Goal: Information Seeking & Learning: Check status

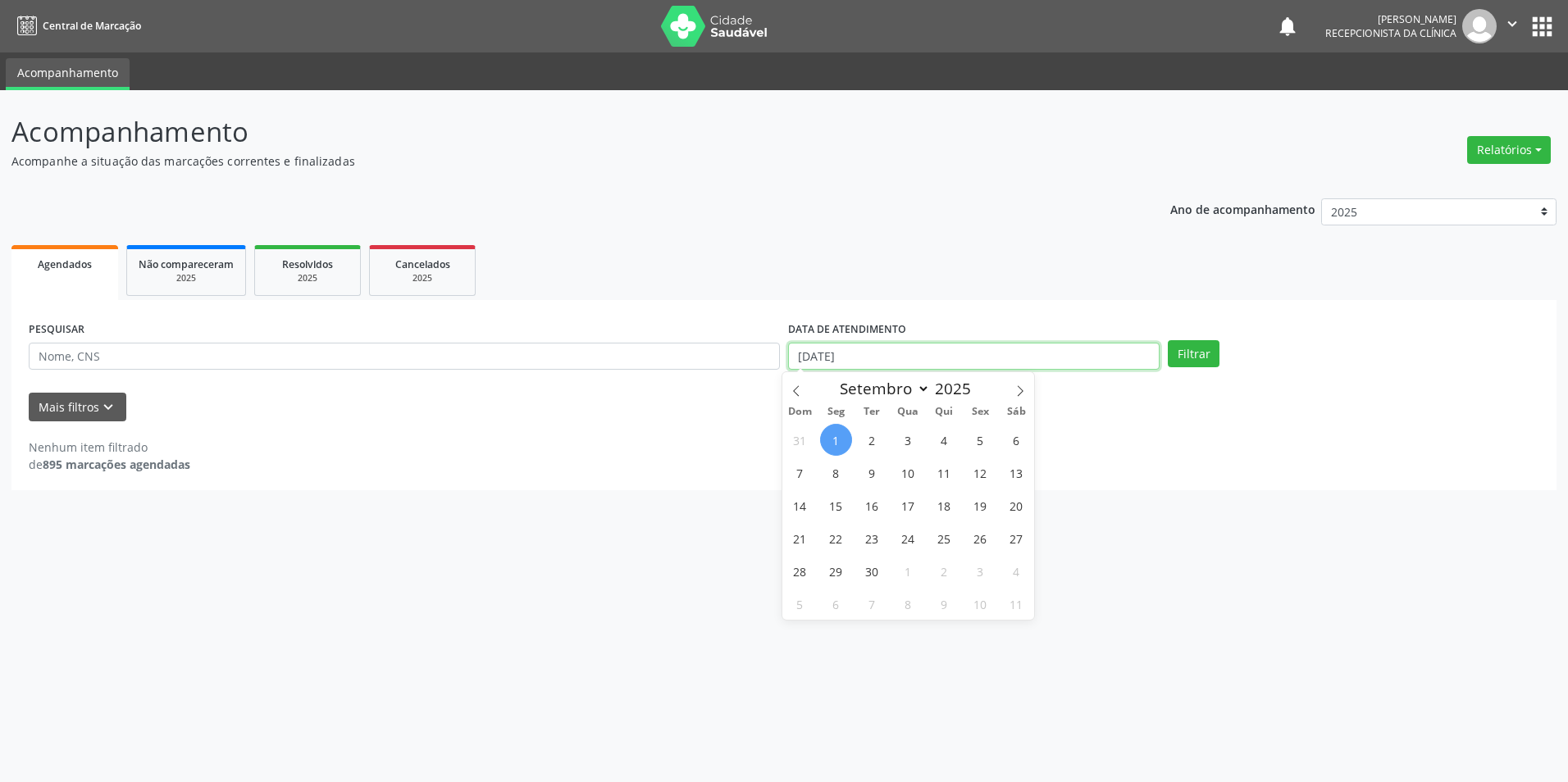
click at [866, 345] on input "[DATE]" at bounding box center [974, 357] width 371 height 27
click at [793, 384] on span at bounding box center [796, 386] width 28 height 27
select select "7"
click at [915, 479] on span "6" at bounding box center [908, 472] width 32 height 32
type input "[DATE]"
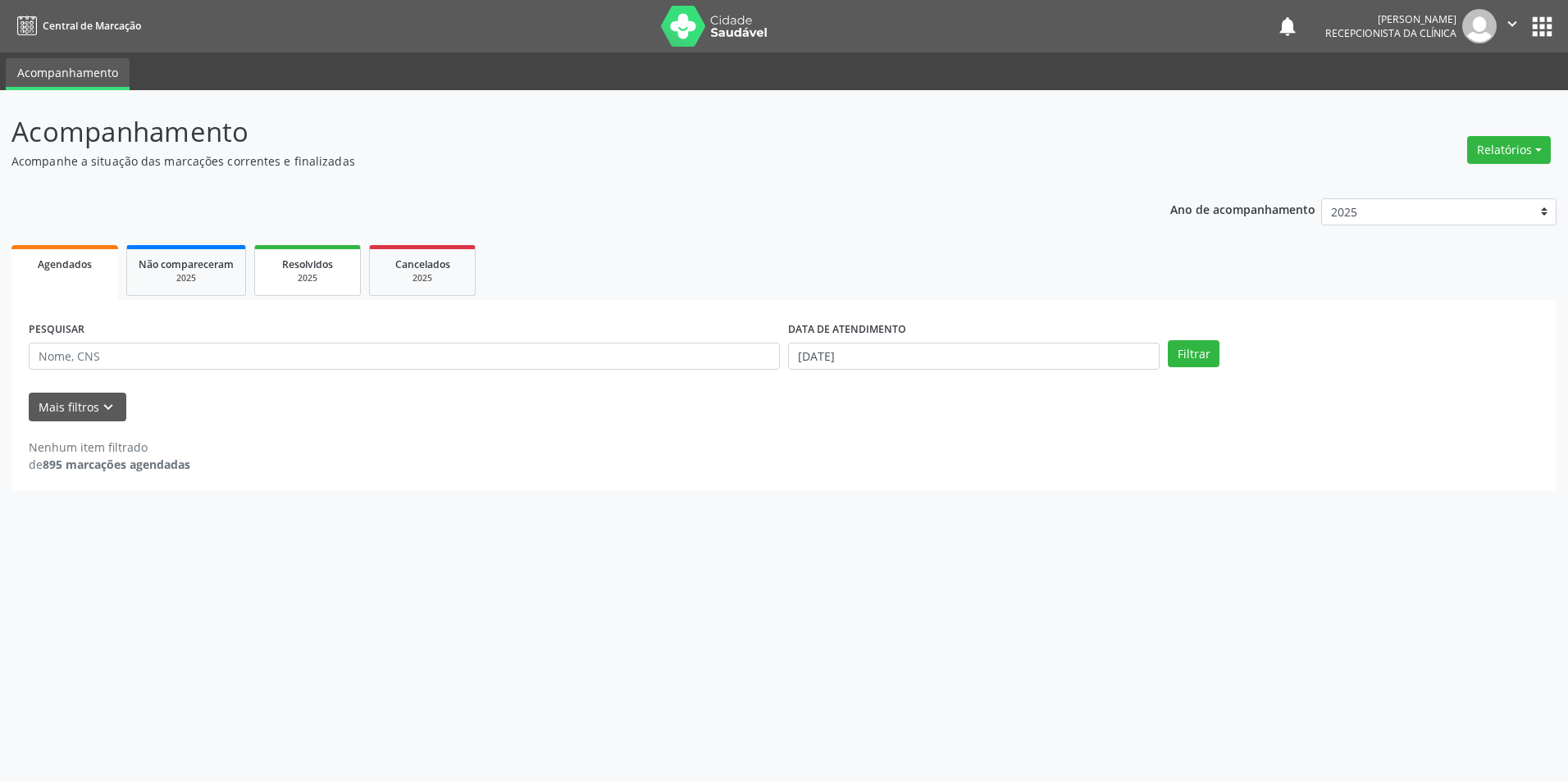
click at [295, 268] on span "Resolvidos" at bounding box center [307, 265] width 51 height 14
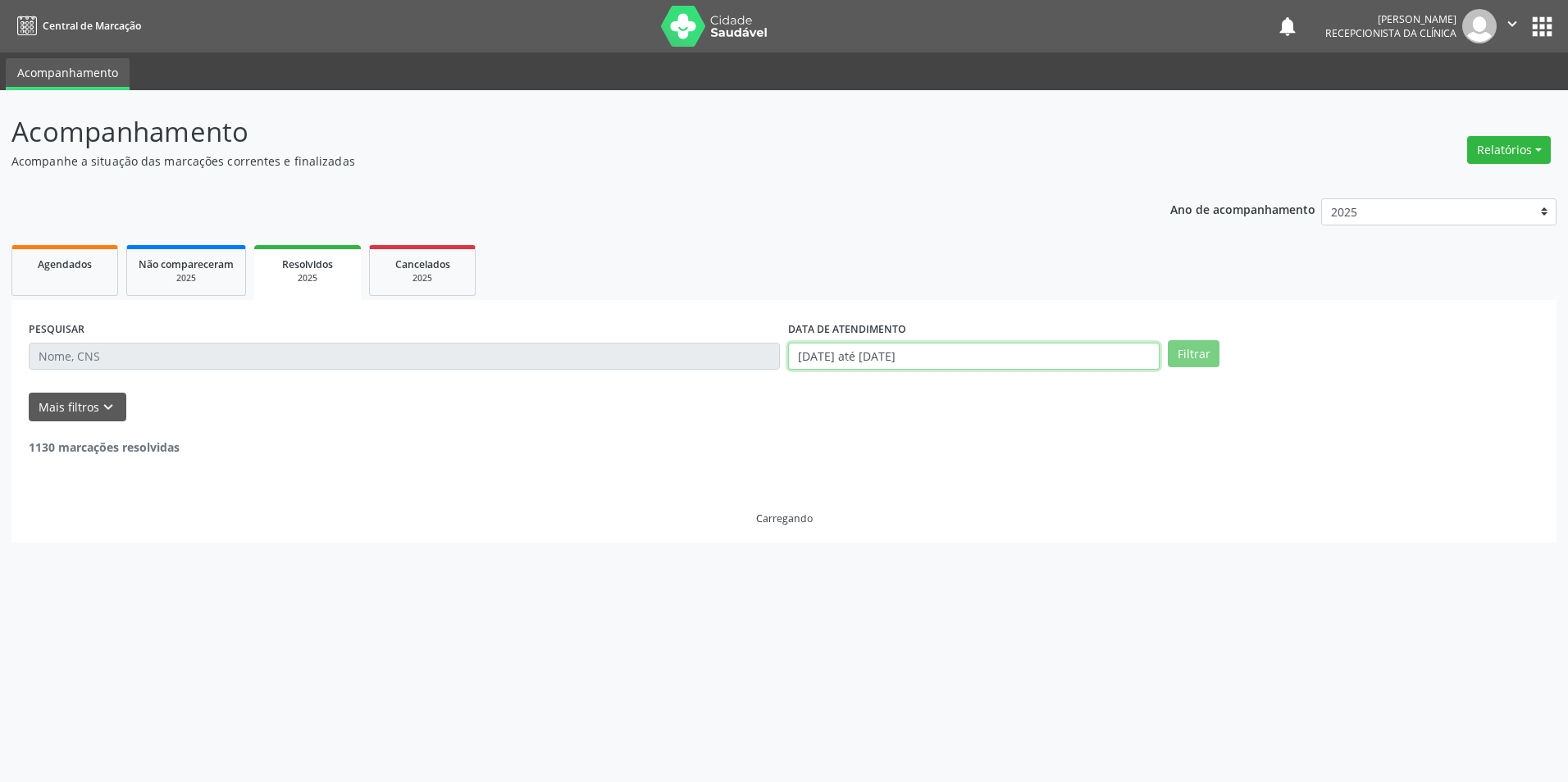
click at [1012, 356] on input "[DATE] até [DATE]" at bounding box center [974, 357] width 371 height 27
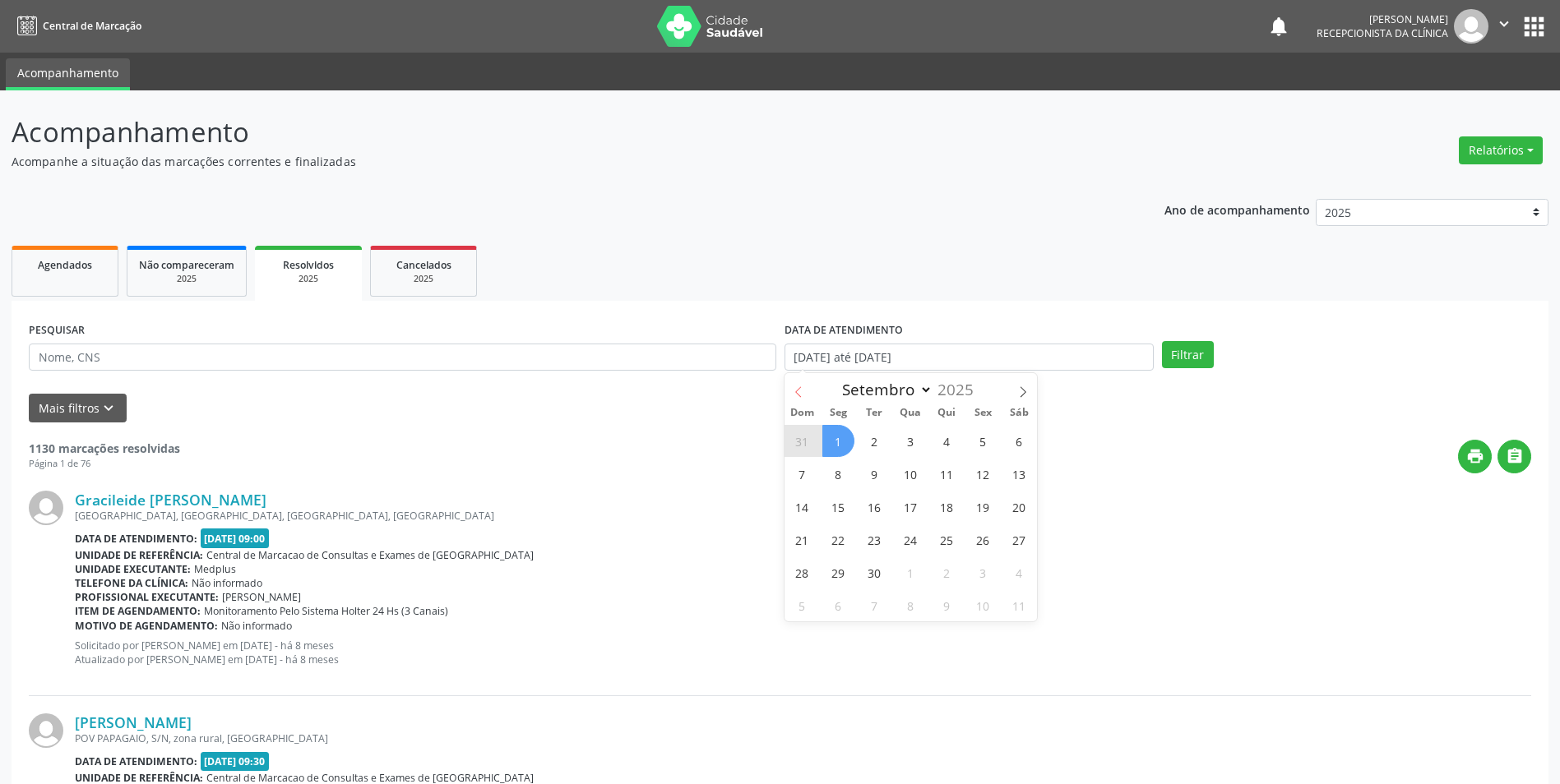
click at [796, 386] on icon at bounding box center [798, 391] width 11 height 11
select select "7"
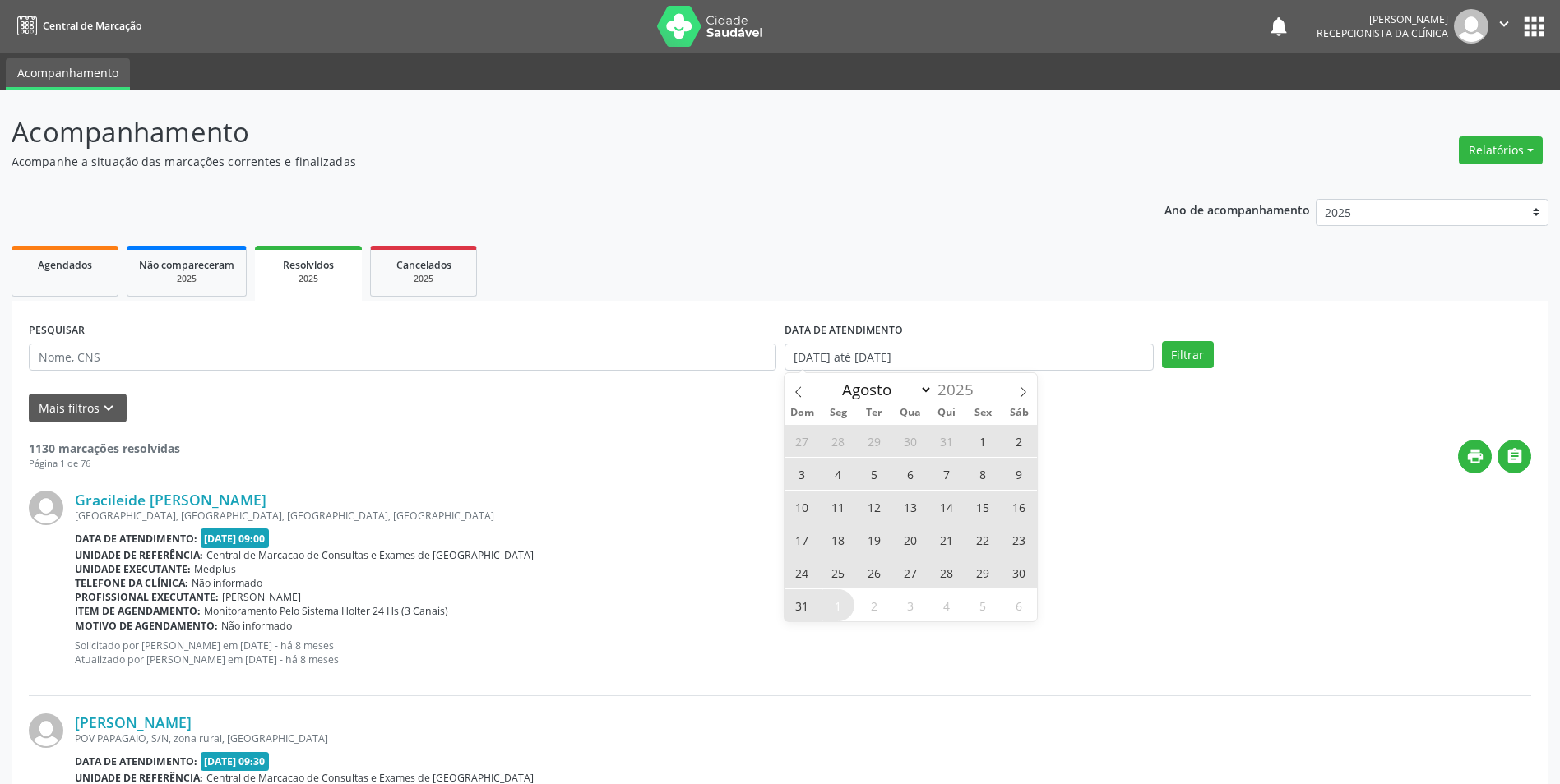
click at [910, 473] on span "6" at bounding box center [910, 473] width 32 height 32
type input "[DATE]"
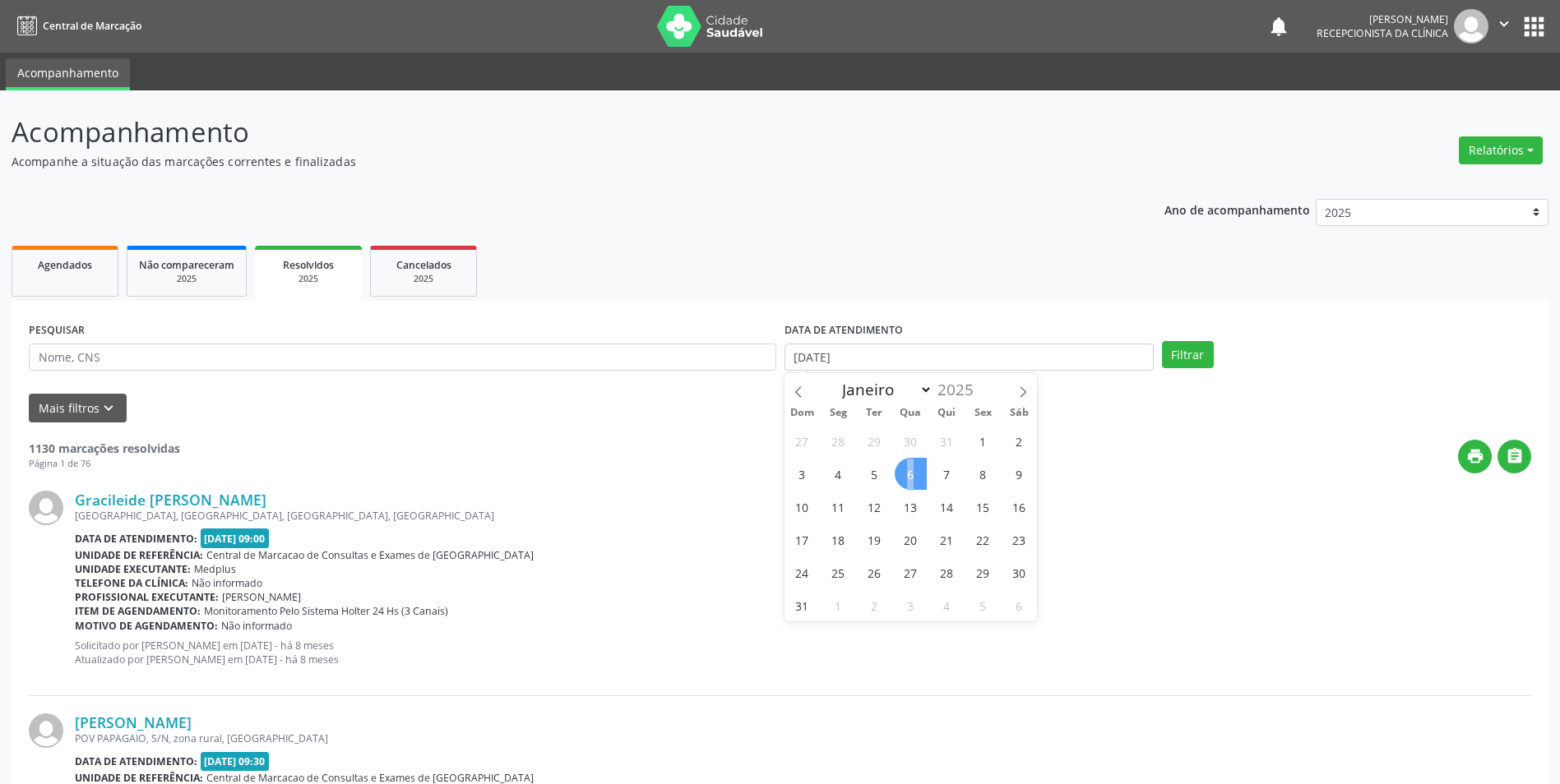
click at [910, 473] on span "6" at bounding box center [910, 473] width 32 height 32
click at [1178, 366] on button "Filtrar" at bounding box center [1188, 355] width 52 height 28
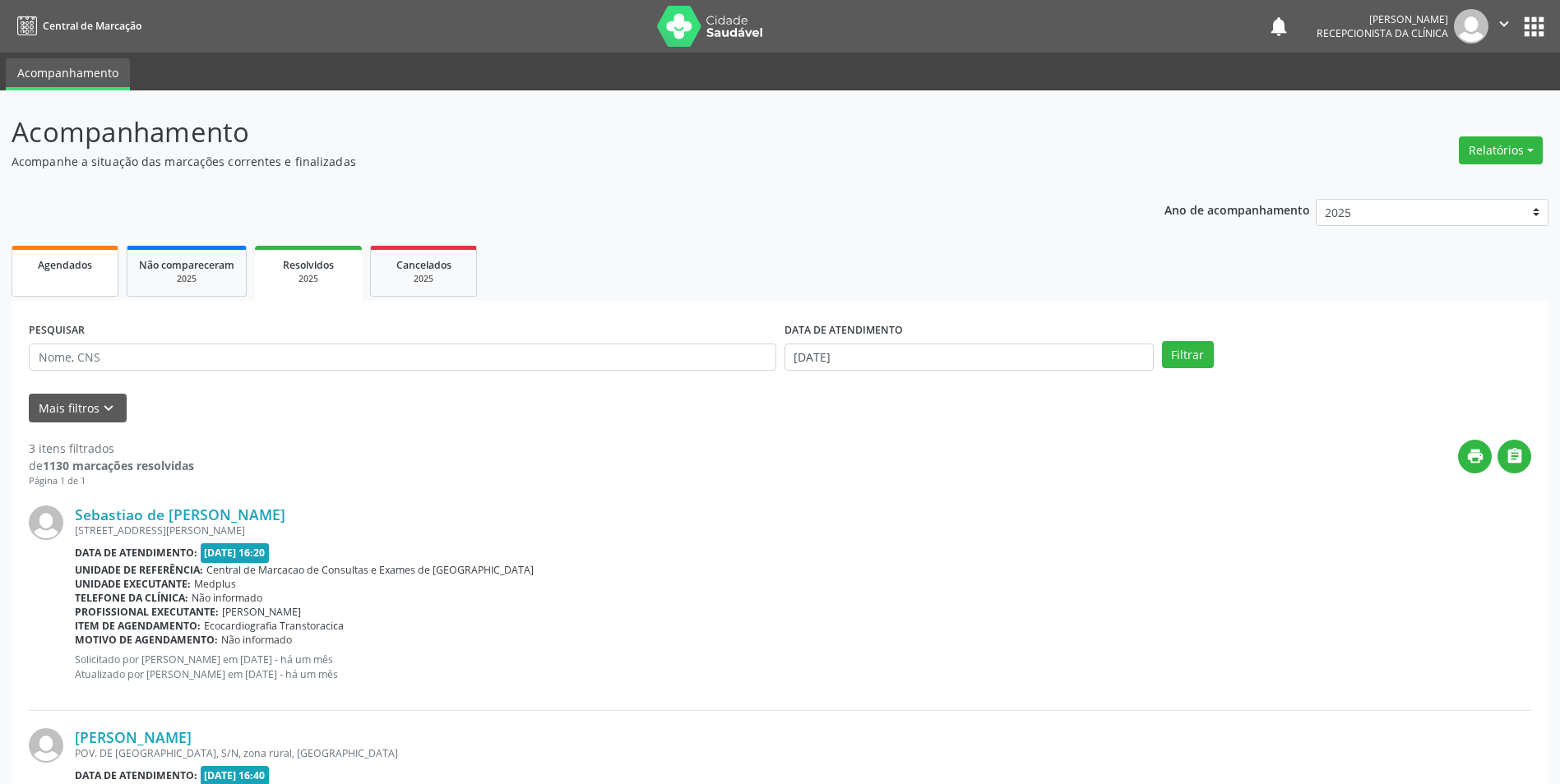
click at [39, 265] on span "Agendados" at bounding box center [65, 265] width 54 height 14
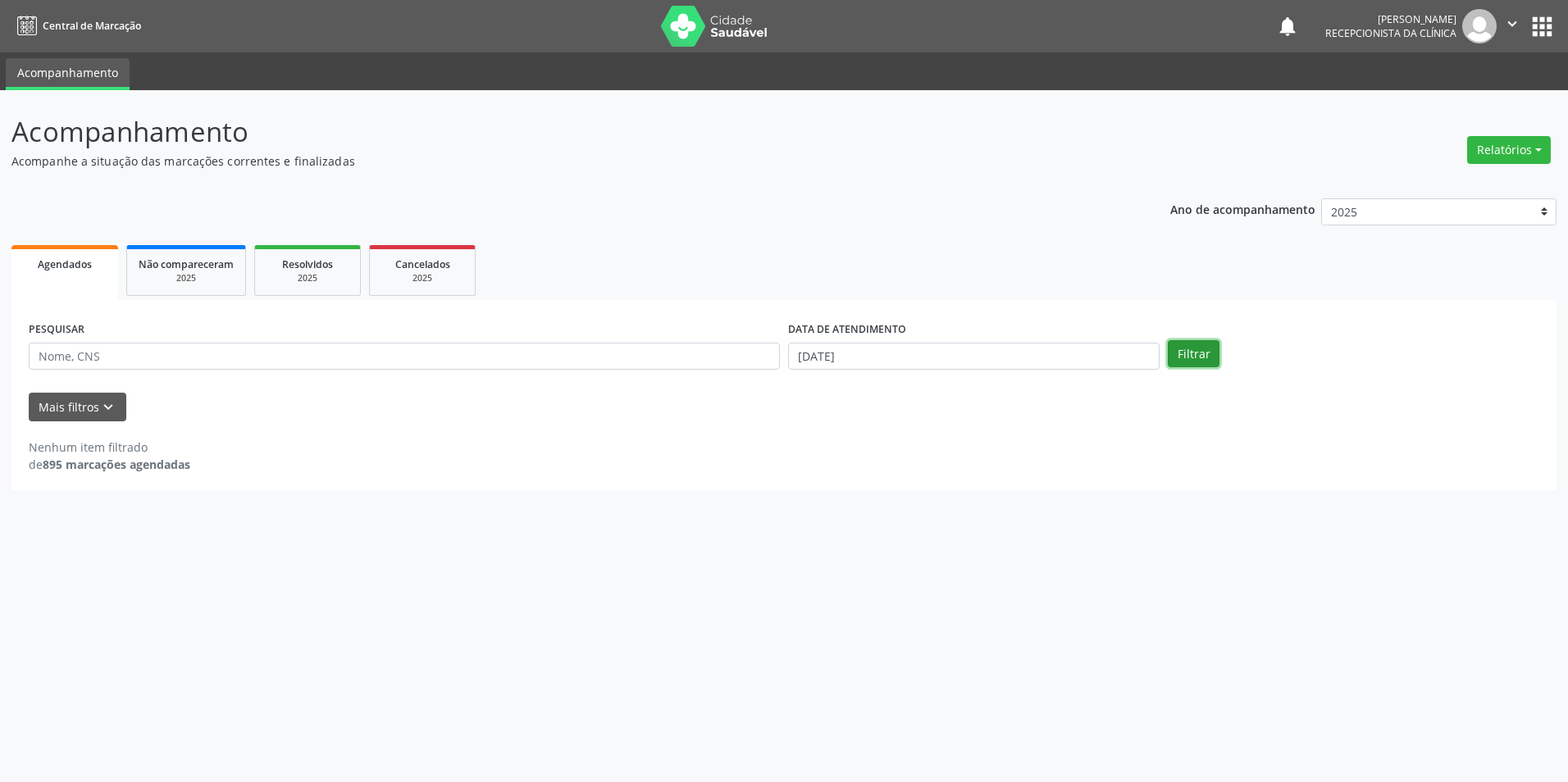
click at [1185, 346] on button "Filtrar" at bounding box center [1193, 354] width 52 height 27
click at [941, 354] on input "[DATE]" at bounding box center [974, 357] width 371 height 27
click at [794, 394] on icon at bounding box center [796, 390] width 11 height 11
select select "7"
click at [903, 501] on span "13" at bounding box center [908, 505] width 32 height 32
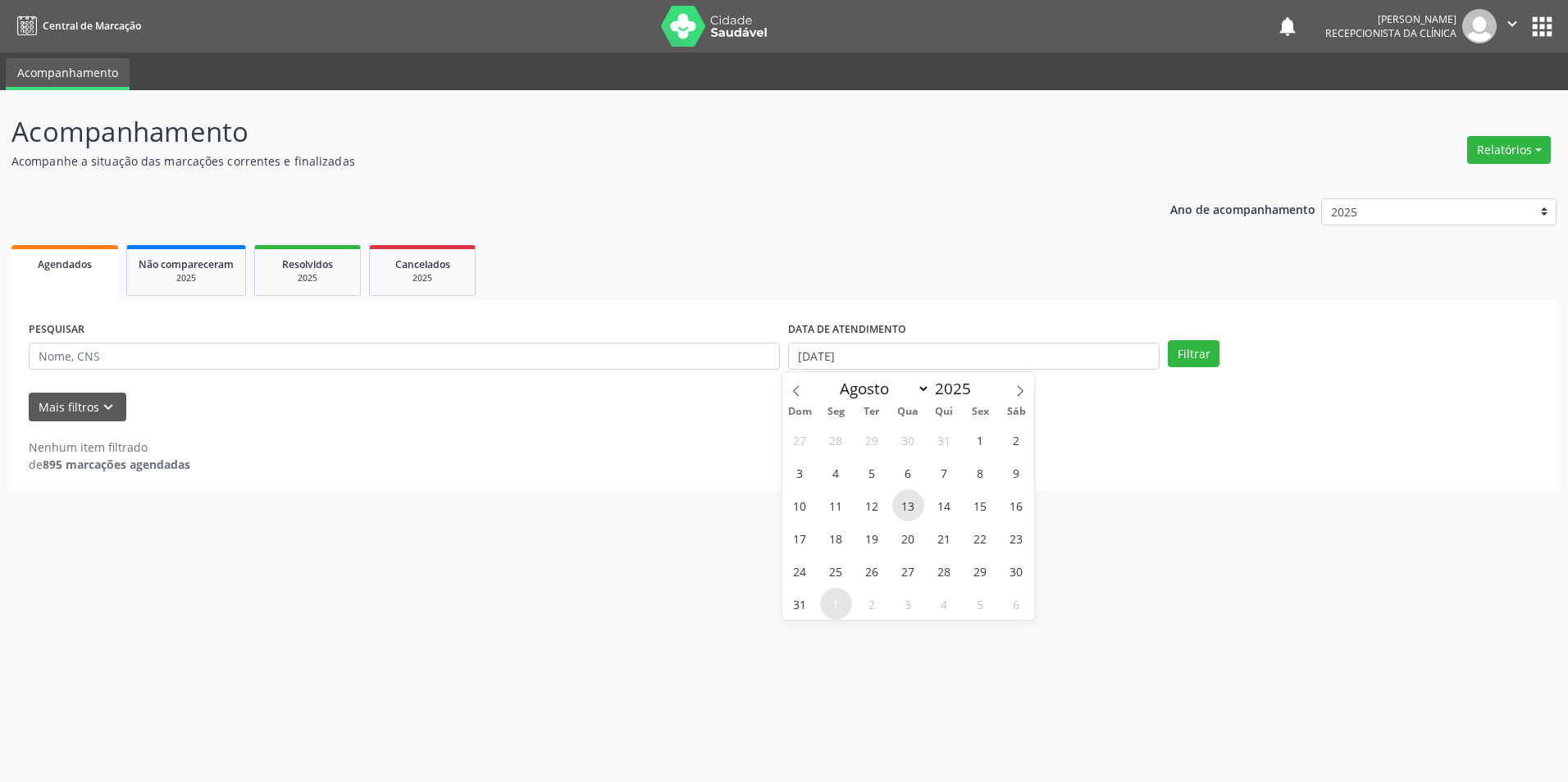
type input "[DATE]"
click at [903, 501] on span "13" at bounding box center [908, 505] width 32 height 32
click at [1195, 348] on button "Filtrar" at bounding box center [1193, 354] width 52 height 27
drag, startPoint x: 280, startPoint y: 262, endPoint x: 309, endPoint y: 272, distance: 30.7
click at [281, 262] on div "Resolvidos" at bounding box center [307, 264] width 82 height 17
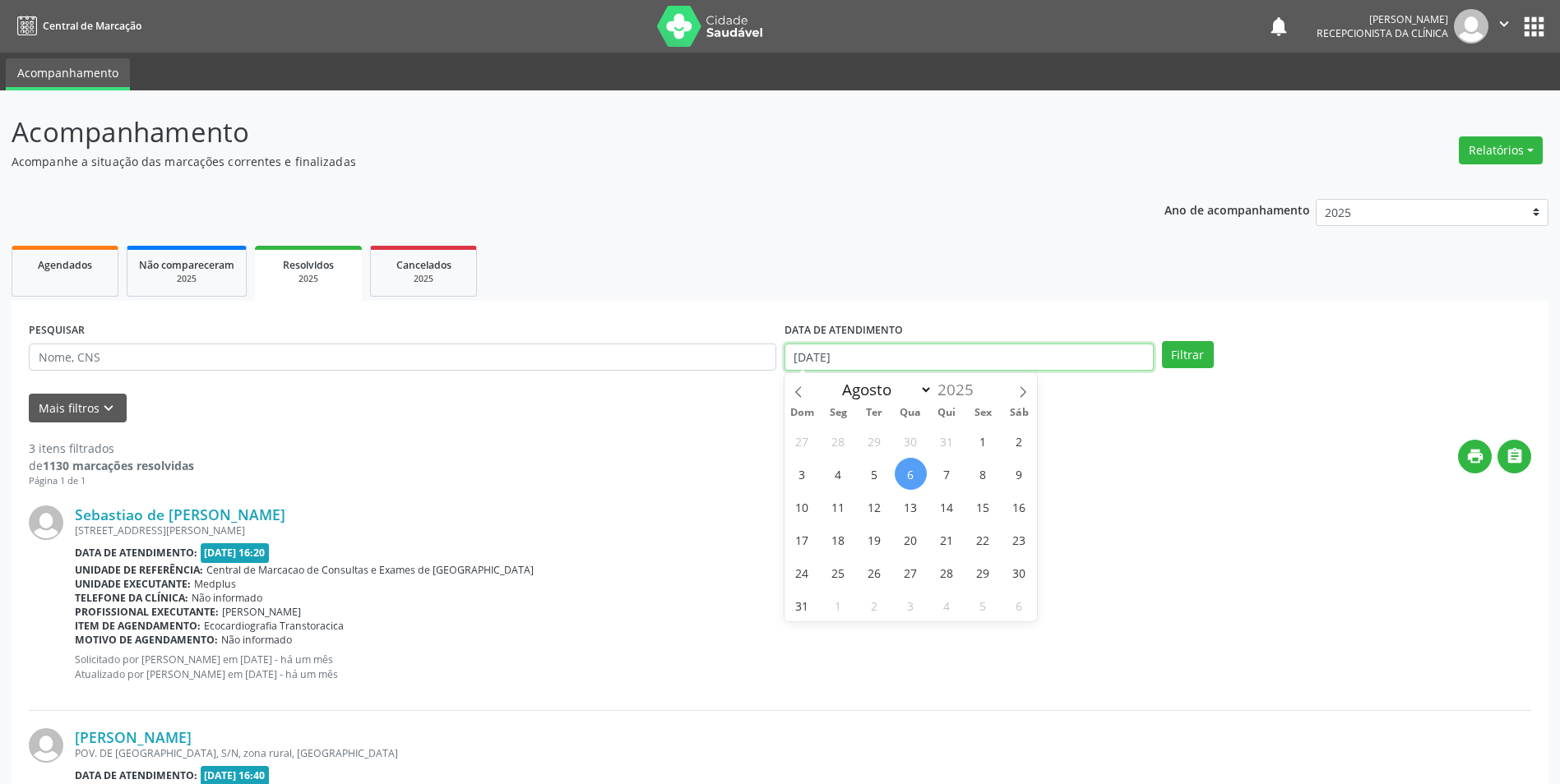
click at [1023, 355] on input "[DATE]" at bounding box center [969, 358] width 369 height 28
click at [916, 506] on span "13" at bounding box center [910, 507] width 32 height 32
type input "[DATE]"
click at [916, 505] on span "13" at bounding box center [910, 507] width 32 height 32
click at [1189, 356] on button "Filtrar" at bounding box center [1188, 355] width 52 height 28
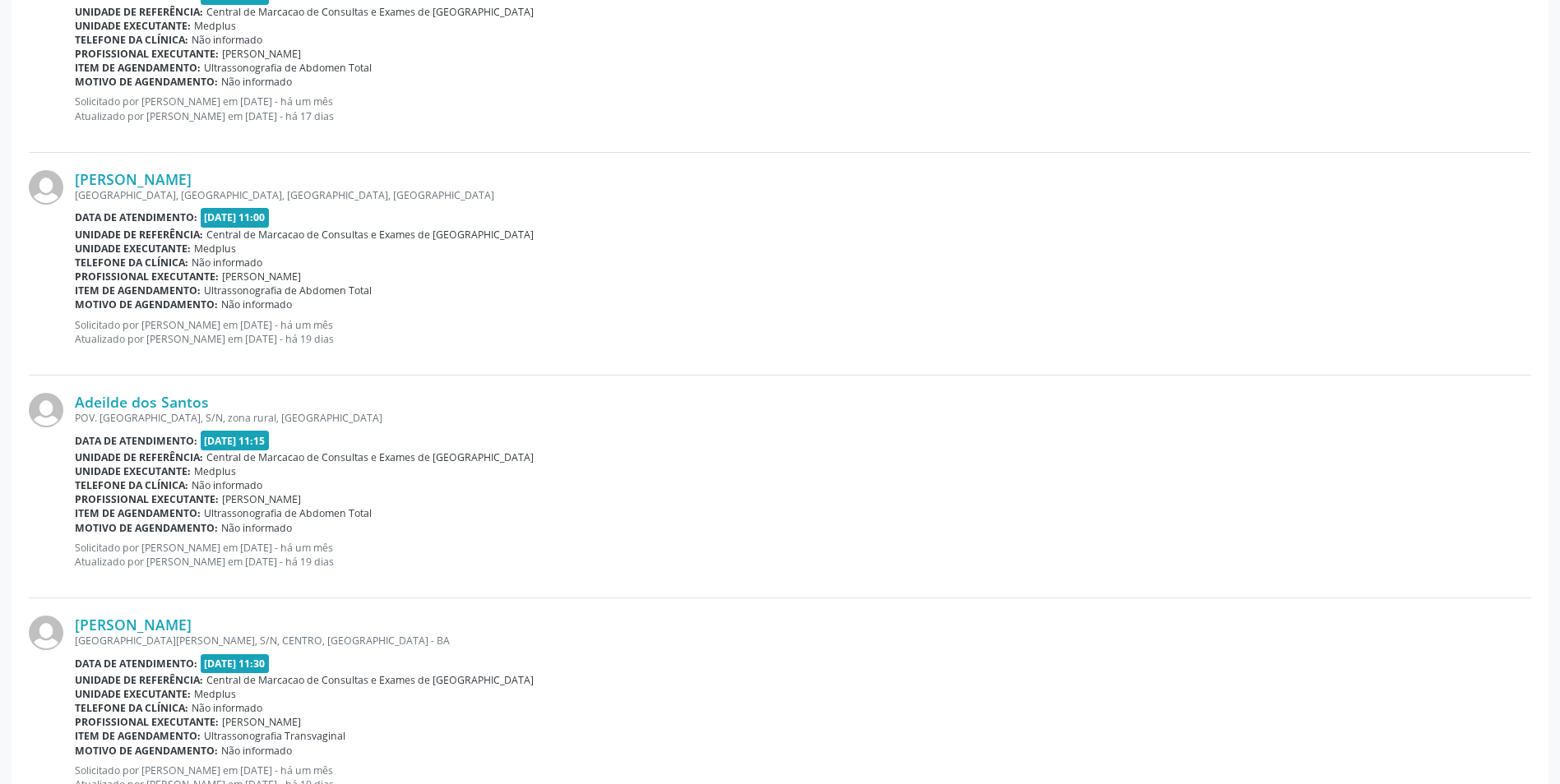
scroll to position [3121, 0]
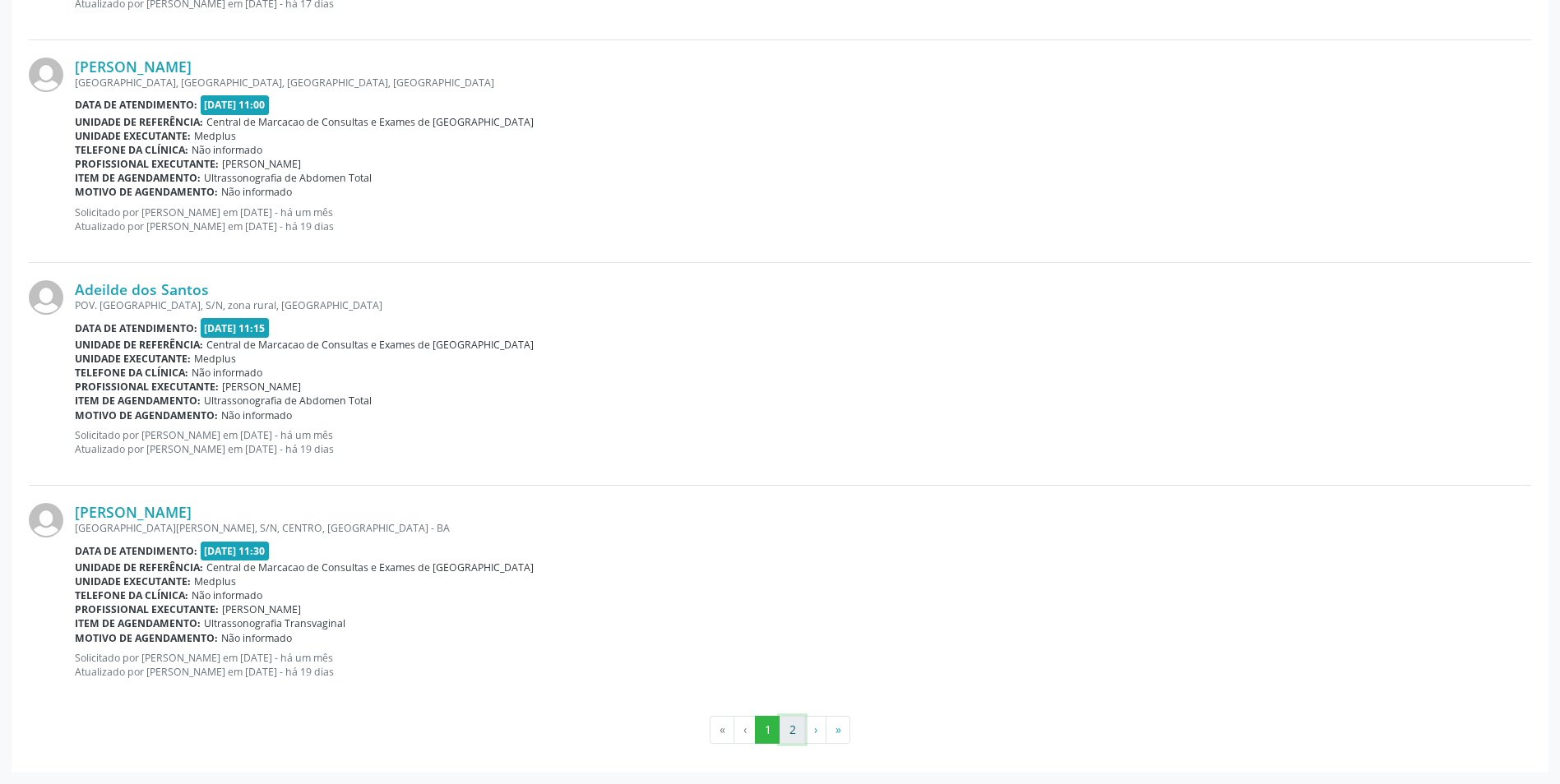
click at [796, 729] on button "2" at bounding box center [792, 730] width 26 height 28
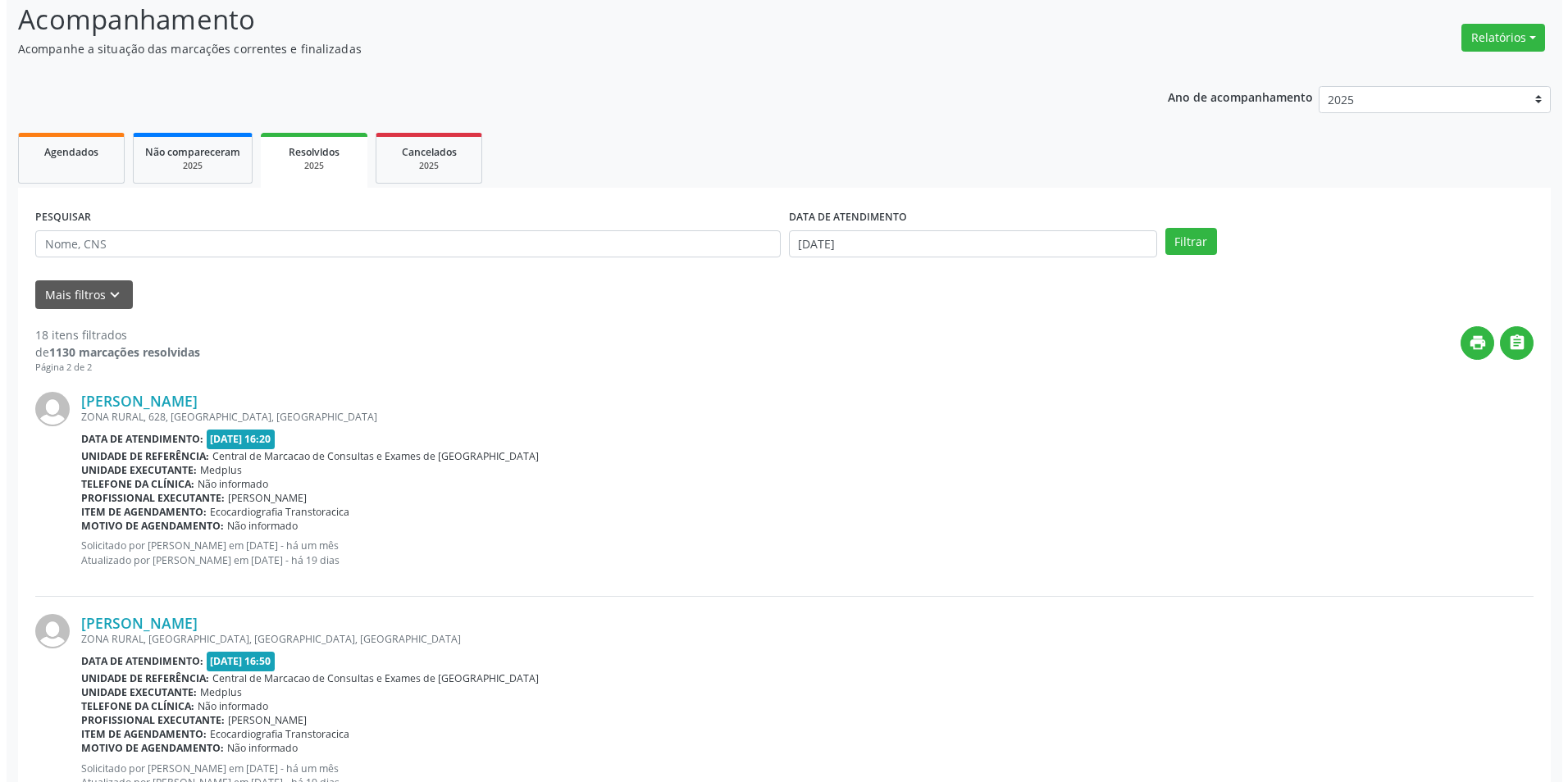
scroll to position [0, 0]
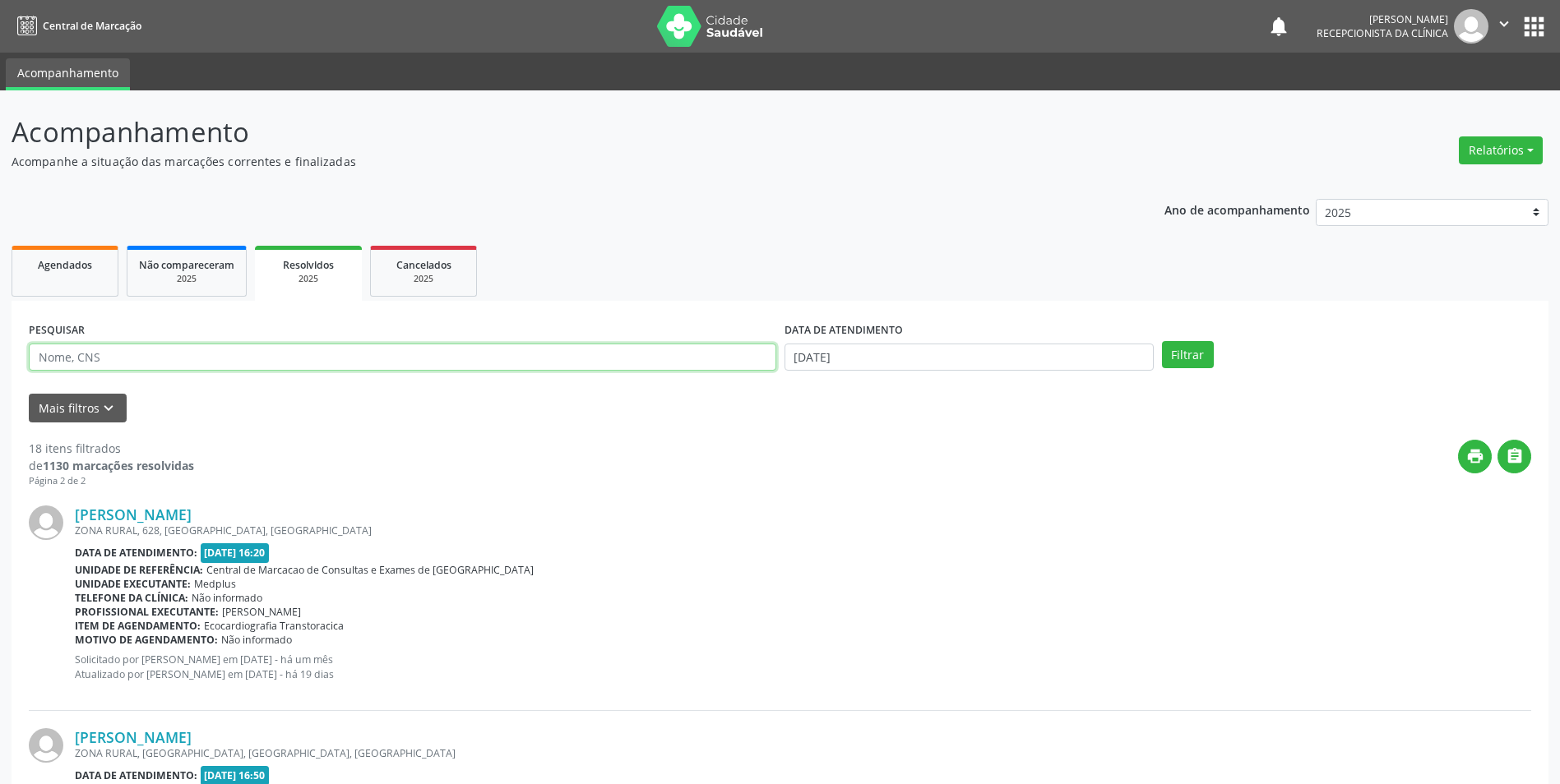
click at [103, 356] on input "text" at bounding box center [402, 358] width 747 height 28
type input "[PERSON_NAME]"
click at [1162, 341] on button "Filtrar" at bounding box center [1188, 355] width 52 height 28
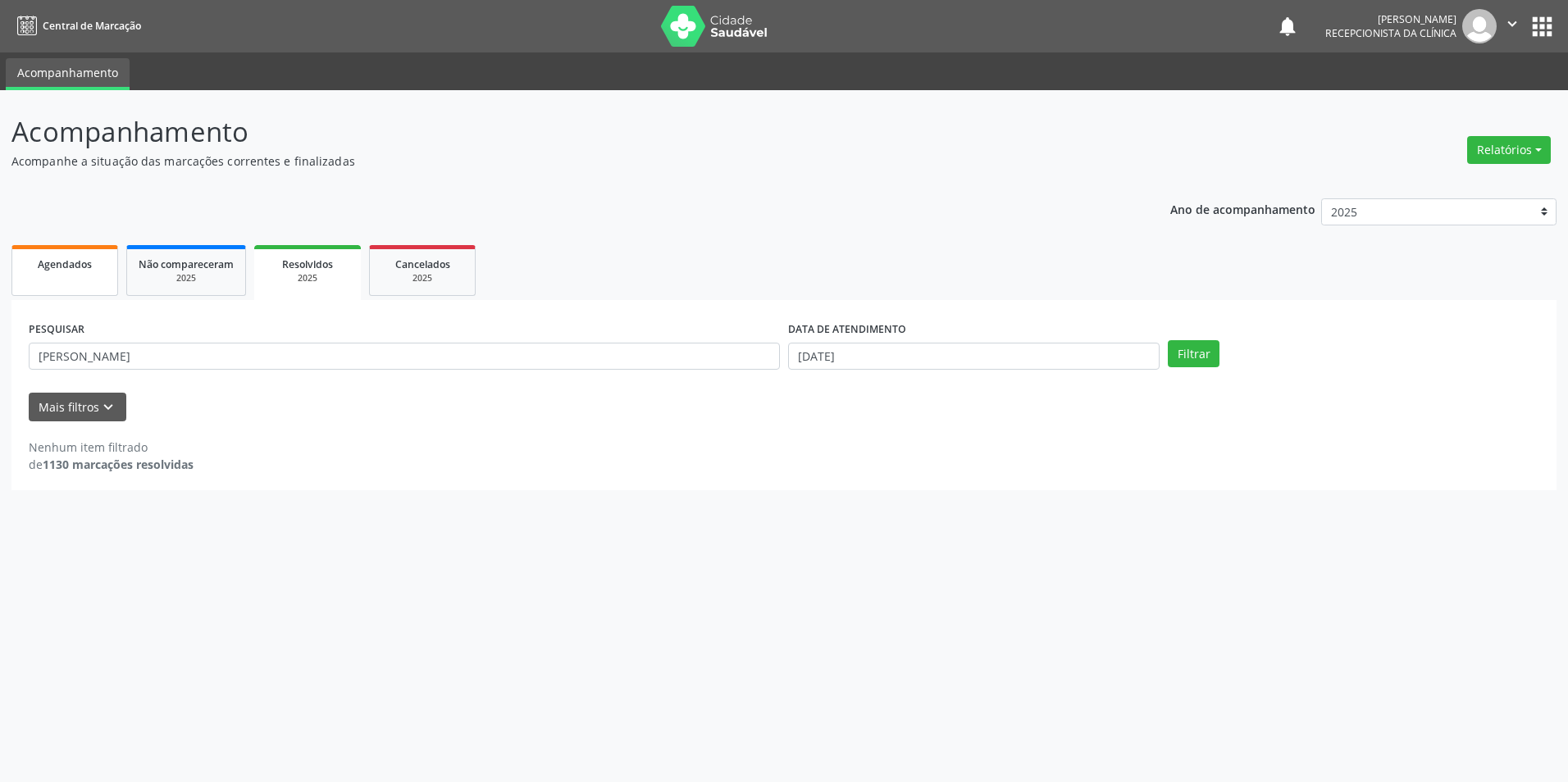
click at [68, 269] on span "Agendados" at bounding box center [64, 265] width 54 height 14
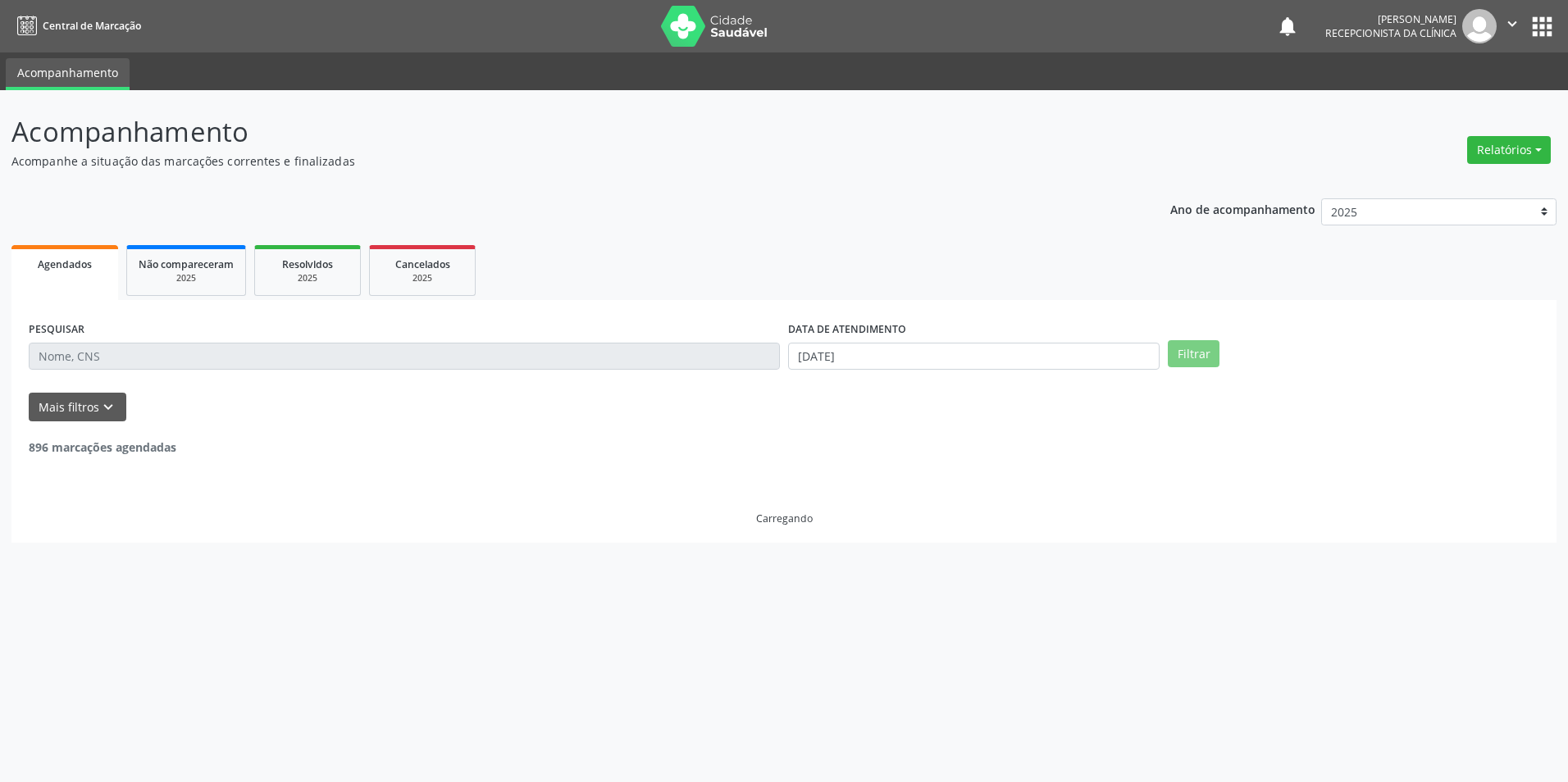
click at [69, 269] on span "Agendados" at bounding box center [64, 265] width 54 height 14
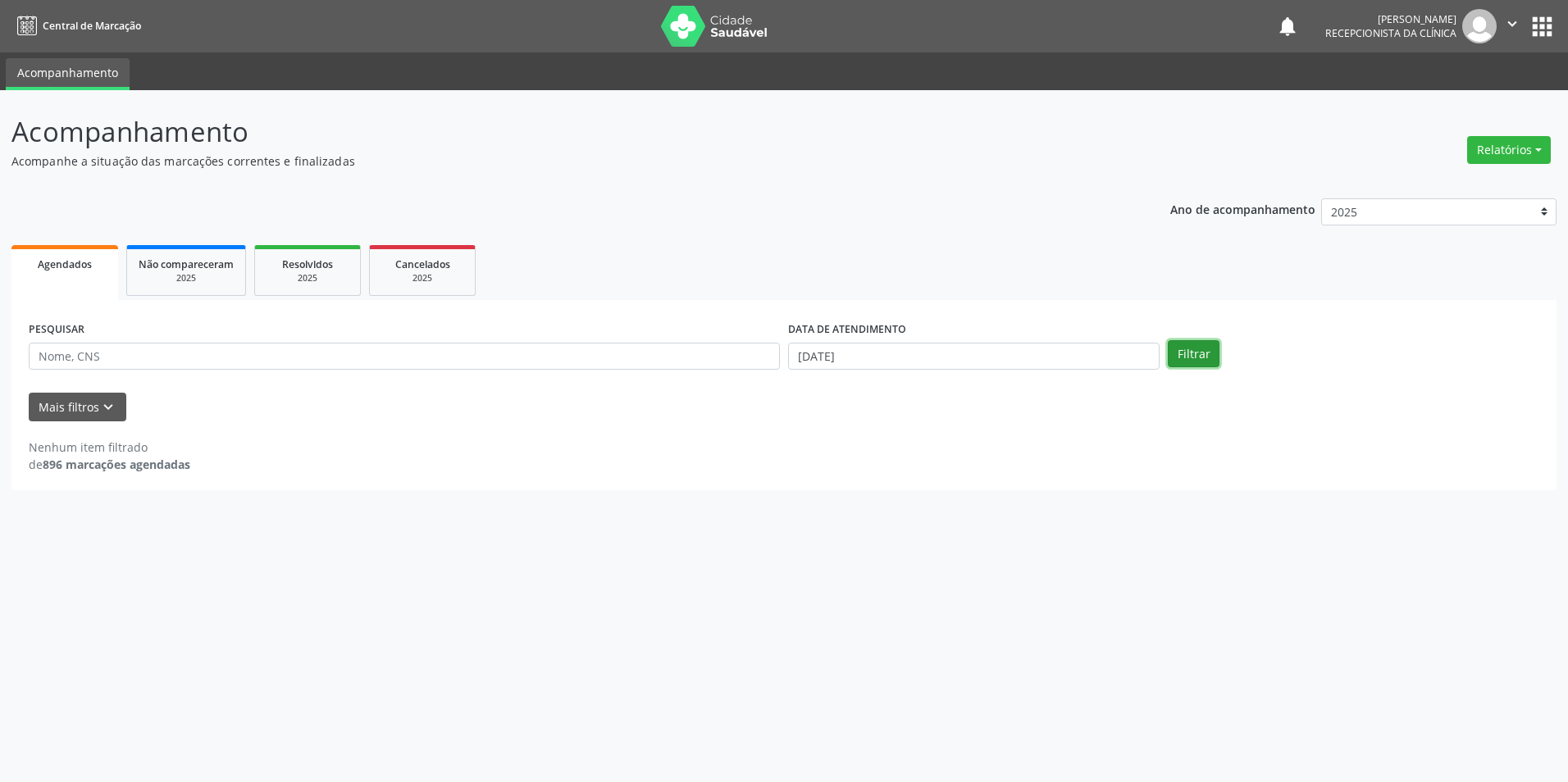
click at [1180, 355] on button "Filtrar" at bounding box center [1193, 354] width 52 height 27
click at [1061, 339] on div "DATA DE ATENDIMENTO" at bounding box center [974, 330] width 371 height 26
click at [322, 290] on link "Resolvidos 2025" at bounding box center [308, 270] width 107 height 51
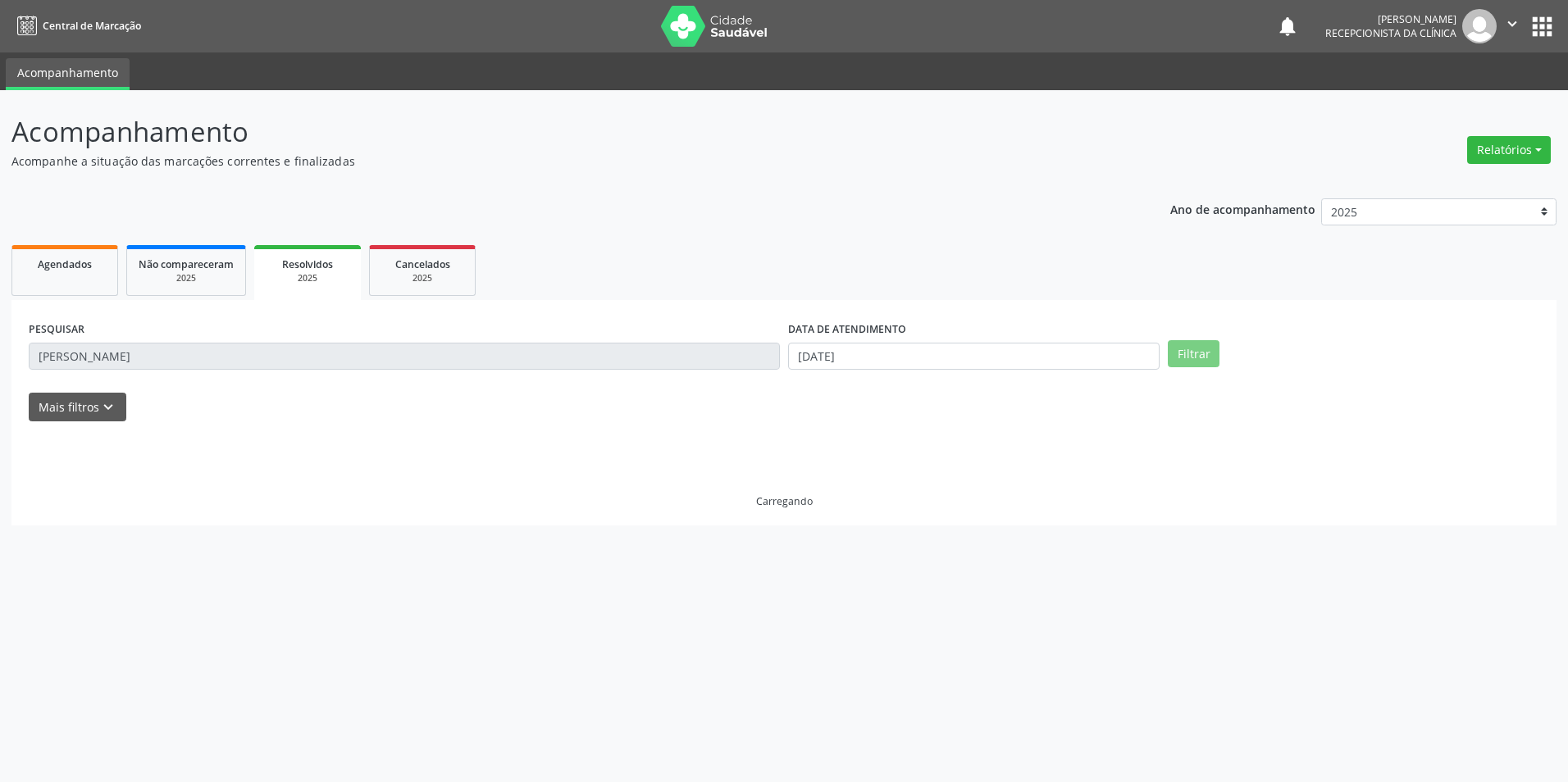
click at [310, 278] on div "2025" at bounding box center [307, 278] width 83 height 12
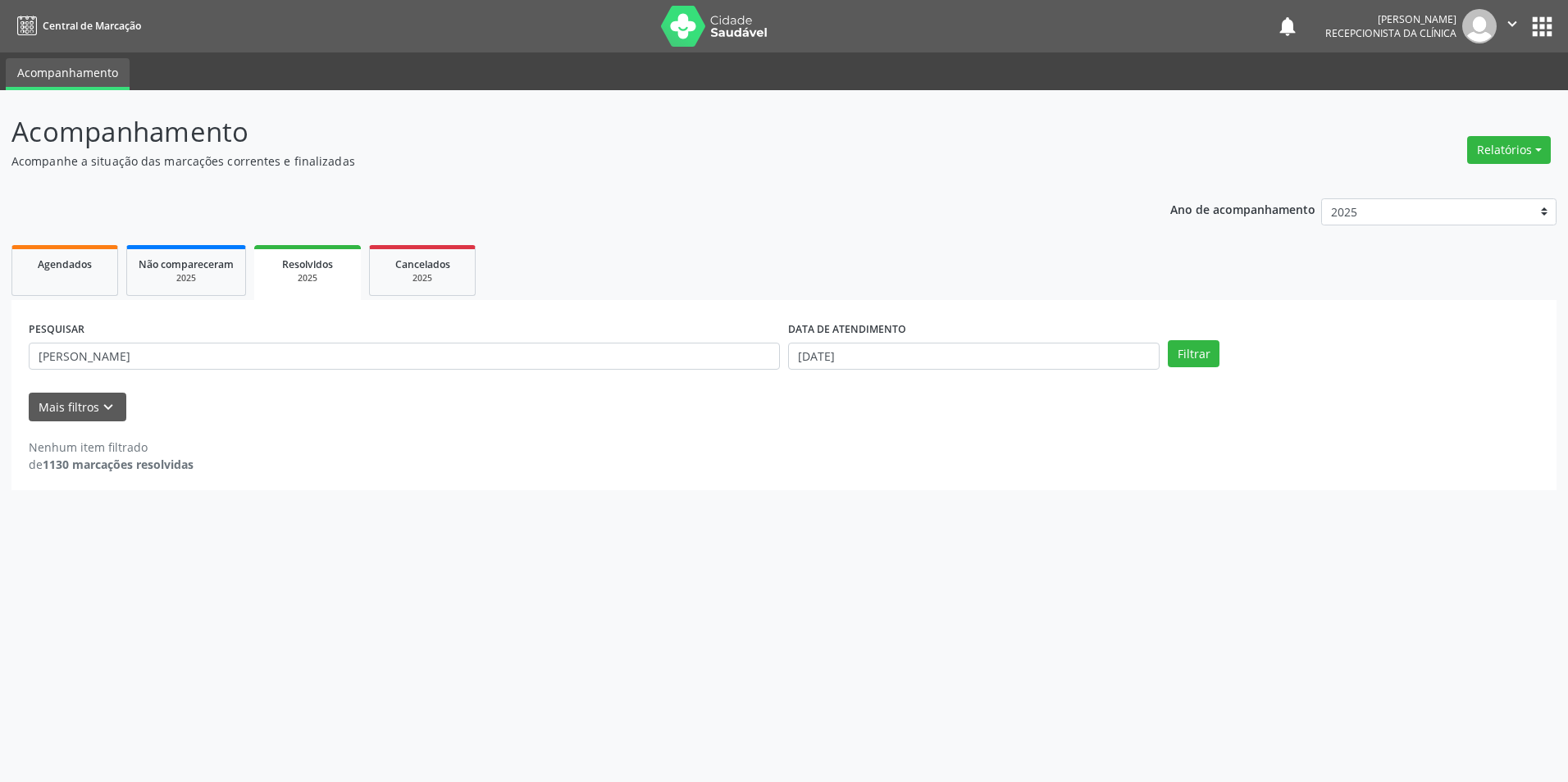
click at [322, 278] on div "2025" at bounding box center [307, 278] width 83 height 12
click at [1189, 357] on button "Filtrar" at bounding box center [1193, 354] width 52 height 27
click at [303, 267] on span "Resolvidos" at bounding box center [307, 265] width 51 height 14
click at [1193, 354] on button "Filtrar" at bounding box center [1193, 354] width 52 height 27
click at [70, 261] on span "Agendados" at bounding box center [64, 265] width 54 height 14
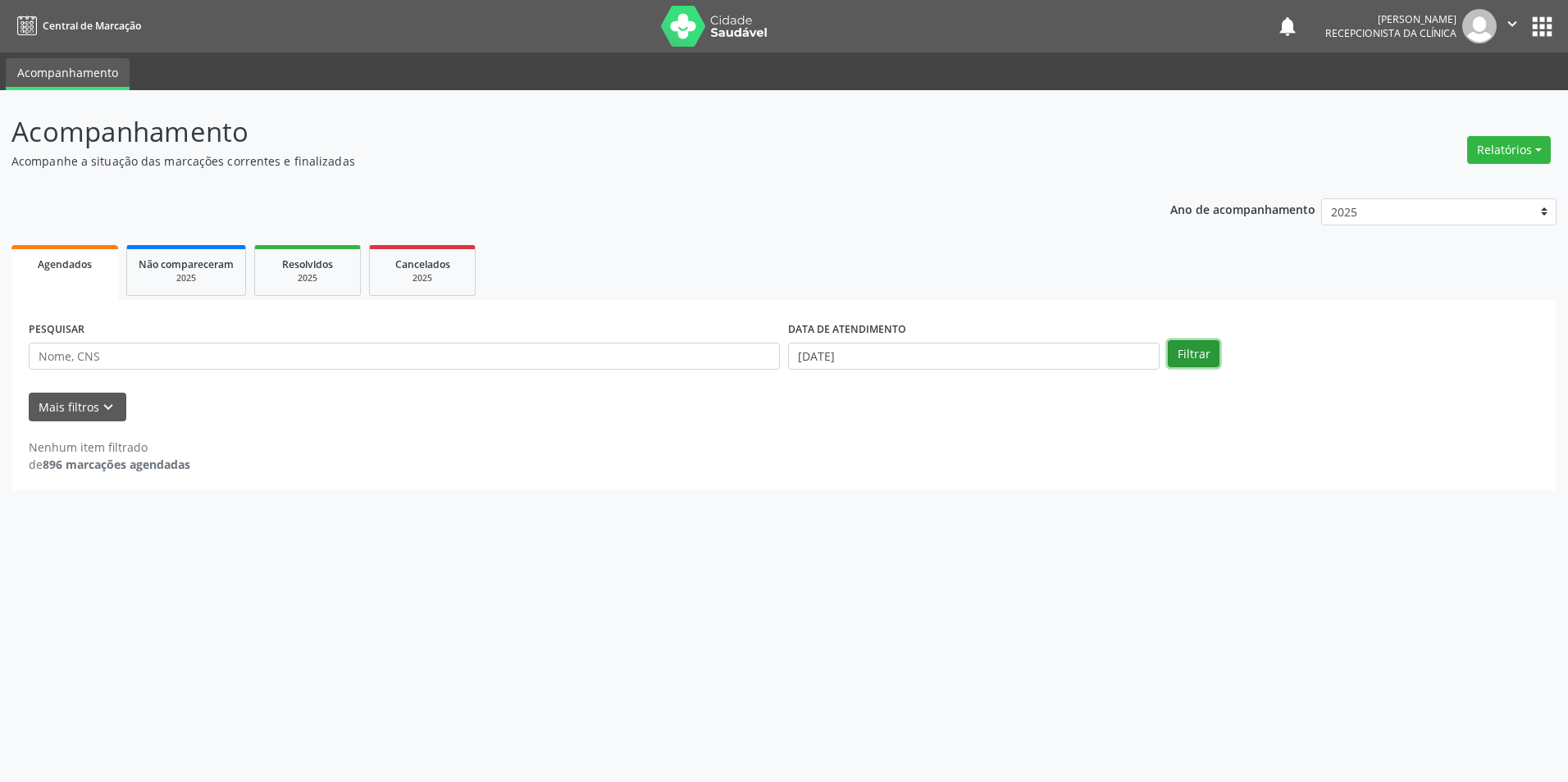
click at [1191, 355] on button "Filtrar" at bounding box center [1193, 354] width 52 height 27
